Goal: Navigation & Orientation: Find specific page/section

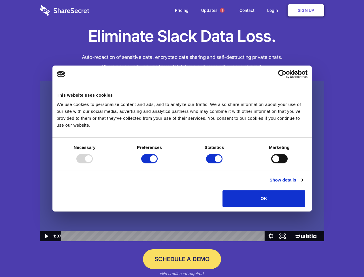
click at [182, 138] on img at bounding box center [182, 161] width 284 height 160
click at [93, 163] on div at bounding box center [84, 158] width 16 height 9
click at [158, 163] on input "Preferences" at bounding box center [149, 158] width 16 height 9
checkbox input "false"
click at [215, 163] on input "Statistics" at bounding box center [214, 158] width 16 height 9
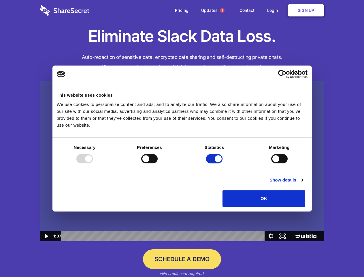
checkbox input "false"
click at [271, 163] on input "Marketing" at bounding box center [279, 158] width 16 height 9
checkbox input "true"
click at [303, 183] on link "Show details" at bounding box center [285, 179] width 33 height 7
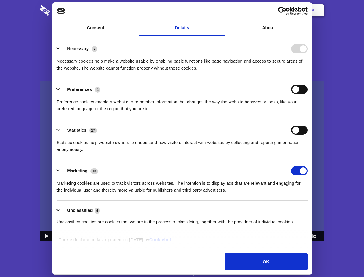
click at [307, 78] on li "Necessary 7 Necessary cookies help make a website usable by enabling basic func…" at bounding box center [182, 58] width 251 height 41
click at [222, 10] on span "1" at bounding box center [222, 10] width 5 height 5
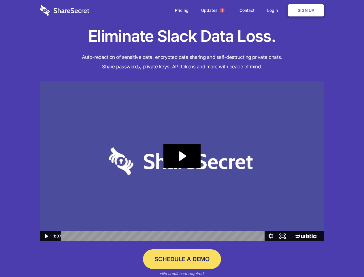
click at [182, 161] on icon "Play Video: Sharesecret Slack Extension" at bounding box center [181, 156] width 37 height 24
